Goal: Transaction & Acquisition: Purchase product/service

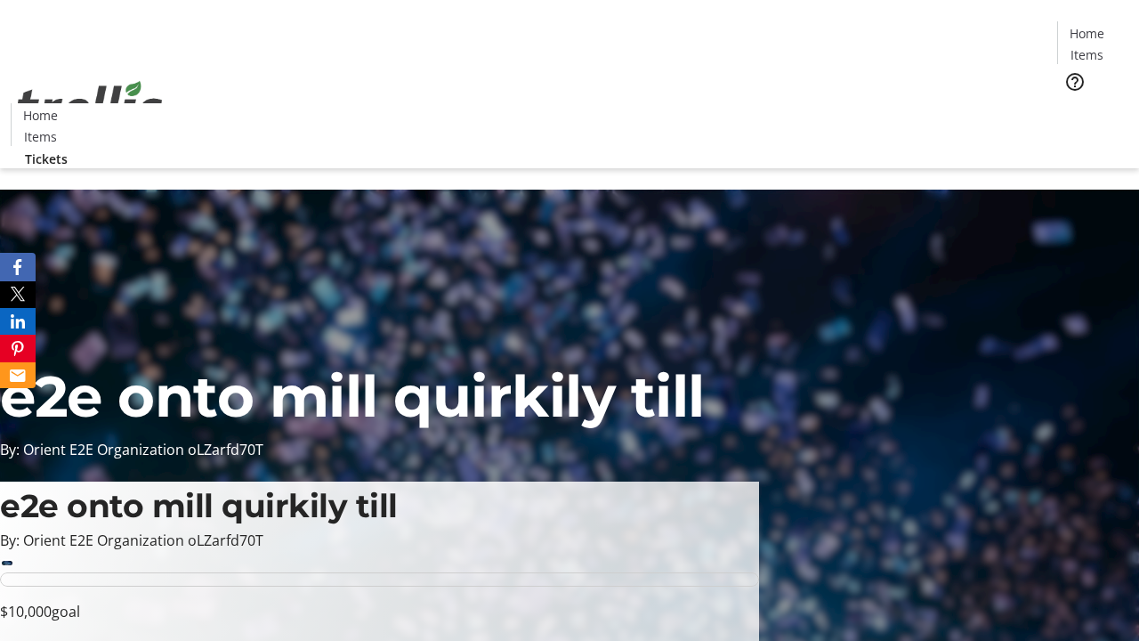
click at [1071, 103] on span "Tickets" at bounding box center [1092, 112] width 43 height 19
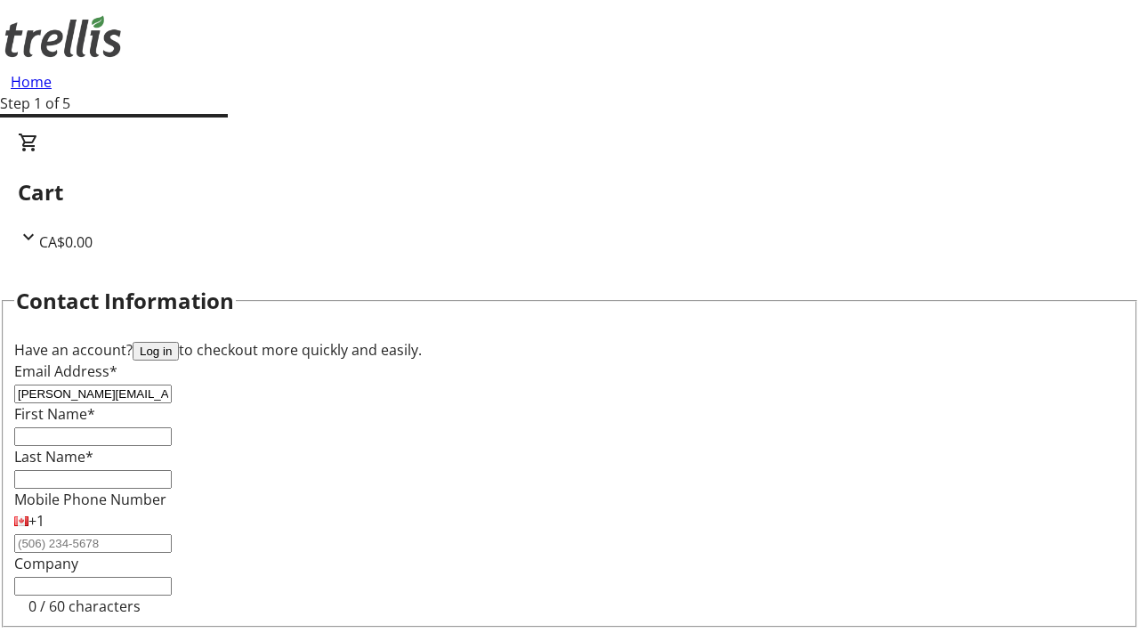
type input "[PERSON_NAME][EMAIL_ADDRESS][DOMAIN_NAME]"
type input "[PERSON_NAME]"
type input "Wuckert"
